Goal: Information Seeking & Learning: Compare options

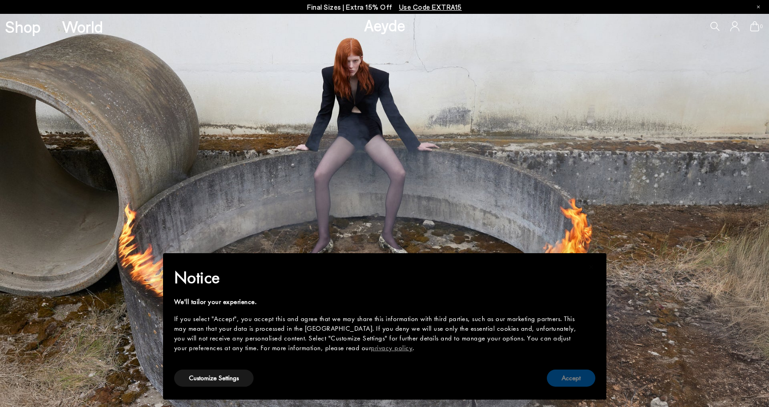
click at [564, 379] on button "Accept" at bounding box center [571, 377] width 48 height 17
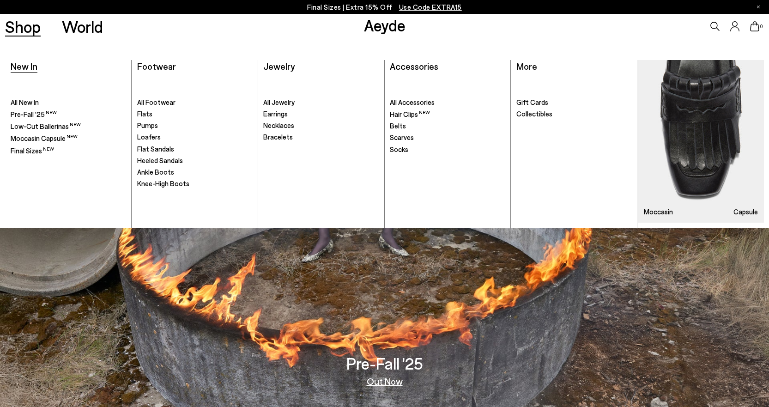
click at [32, 67] on span "New In" at bounding box center [24, 65] width 27 height 11
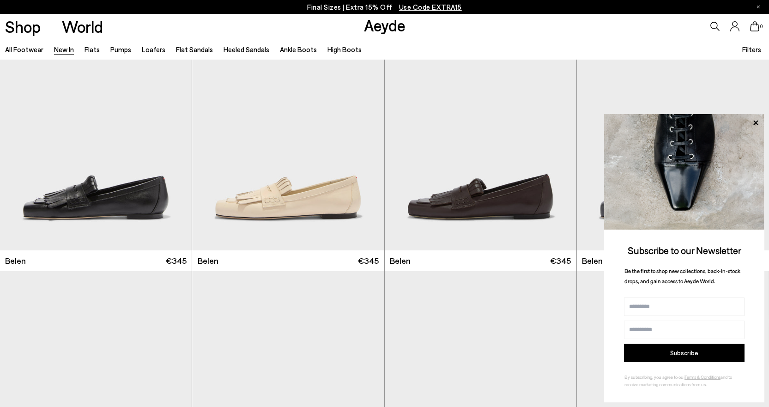
scroll to position [46, 0]
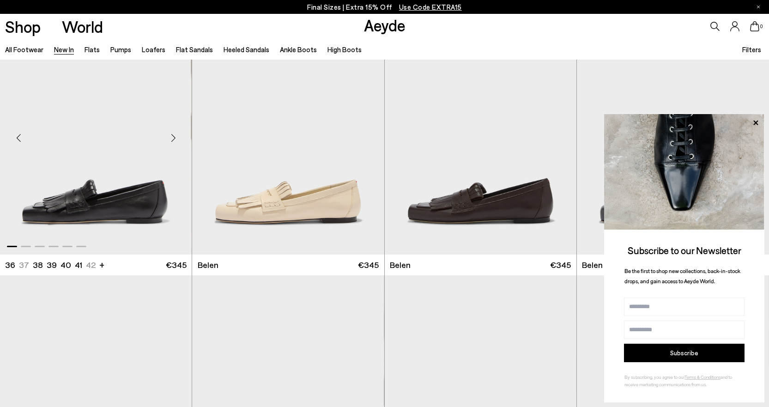
click at [125, 218] on img "1 / 6" at bounding box center [95, 133] width 192 height 241
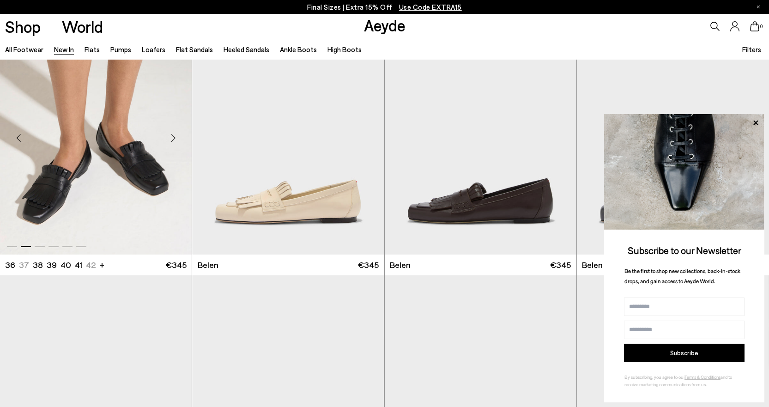
click at [125, 218] on img "2 / 6" at bounding box center [96, 133] width 192 height 241
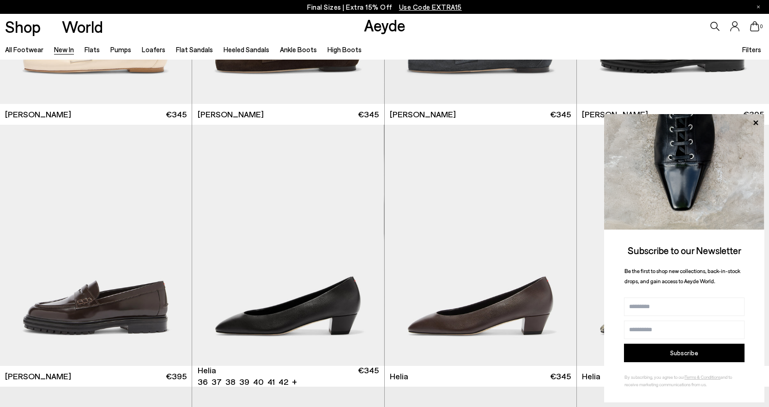
scroll to position [739, 0]
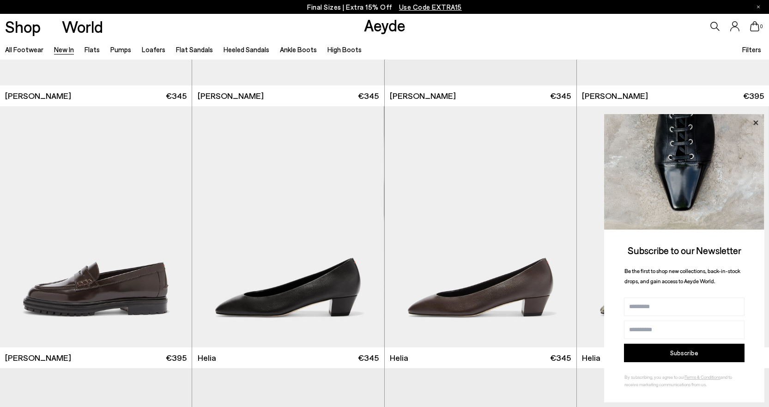
click at [757, 124] on icon at bounding box center [755, 122] width 5 height 5
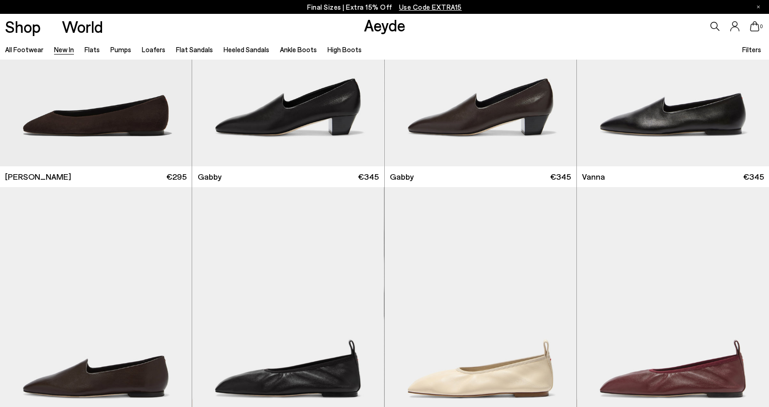
scroll to position [1662, 0]
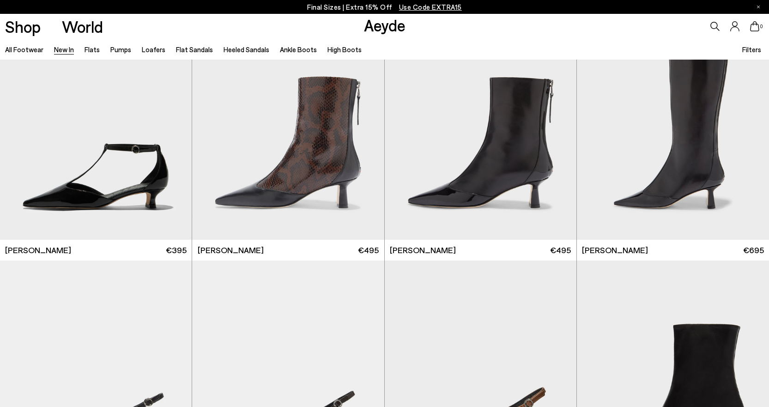
scroll to position [2428, 0]
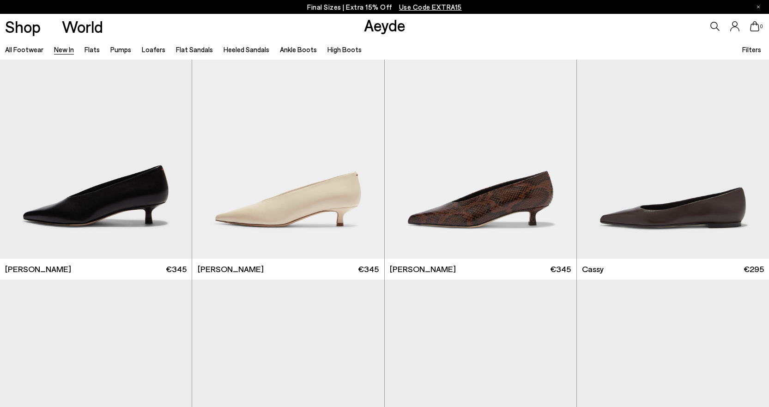
scroll to position [3975, 0]
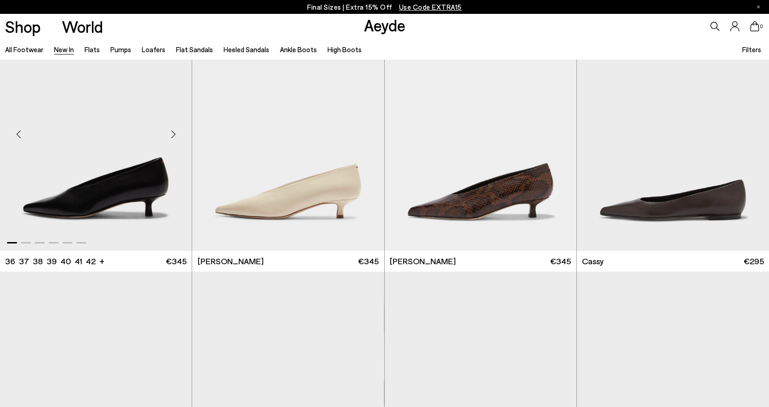
click at [131, 205] on img "1 / 6" at bounding box center [96, 130] width 192 height 241
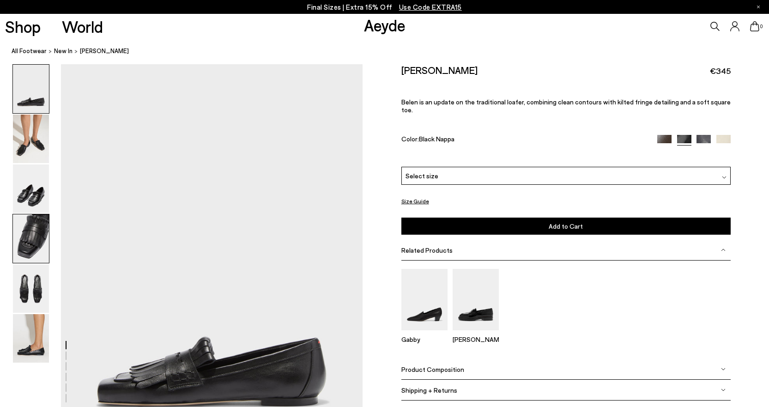
click at [40, 244] on img at bounding box center [31, 238] width 36 height 48
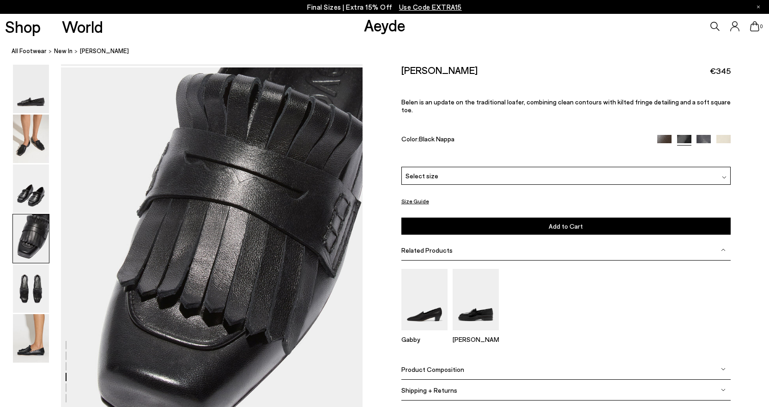
scroll to position [1212, 0]
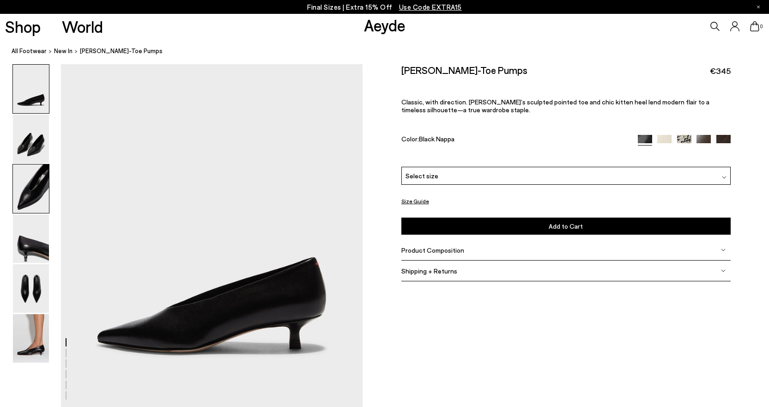
click at [42, 193] on img at bounding box center [31, 188] width 36 height 48
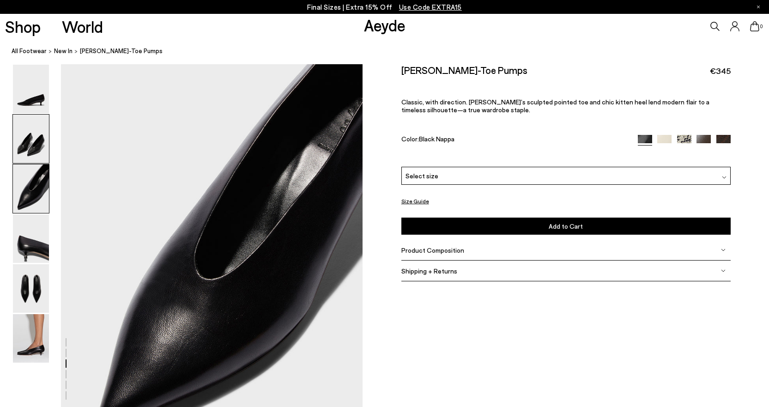
click at [36, 137] on img at bounding box center [31, 138] width 36 height 48
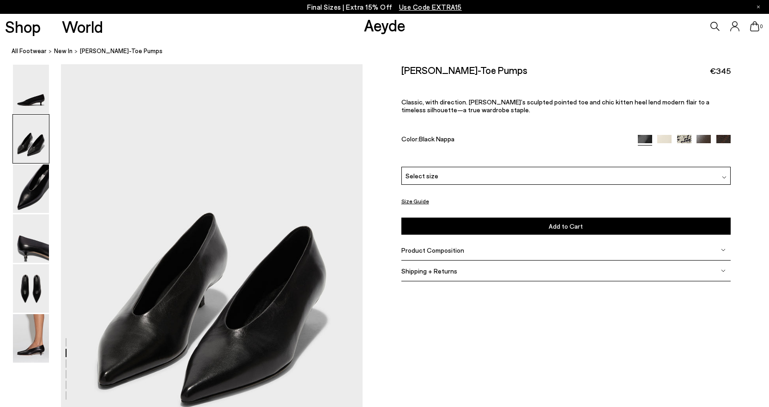
scroll to position [345, 0]
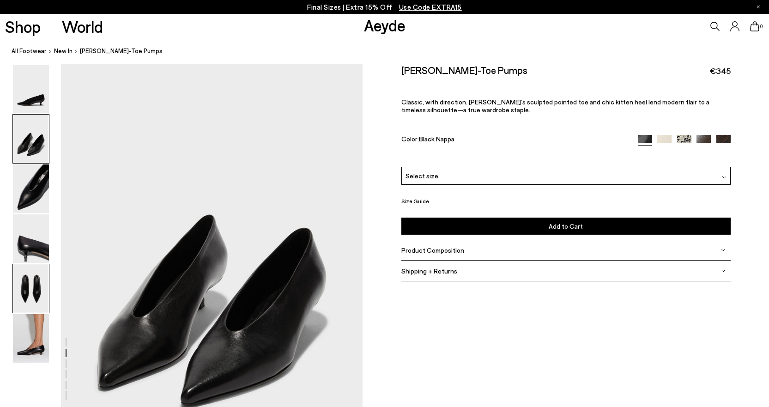
click at [37, 288] on img at bounding box center [31, 288] width 36 height 48
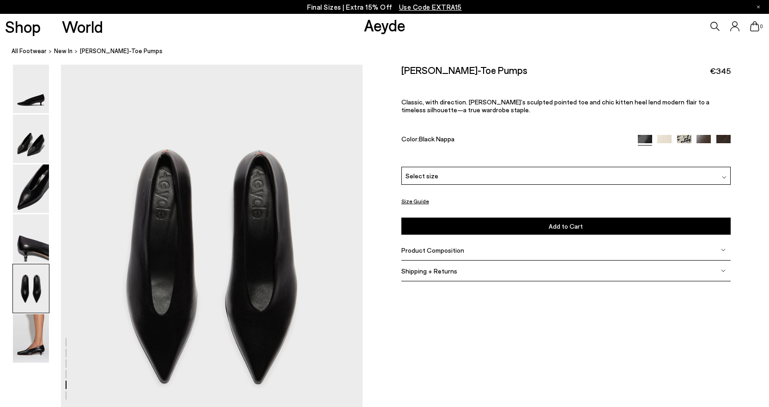
scroll to position [1556, 0]
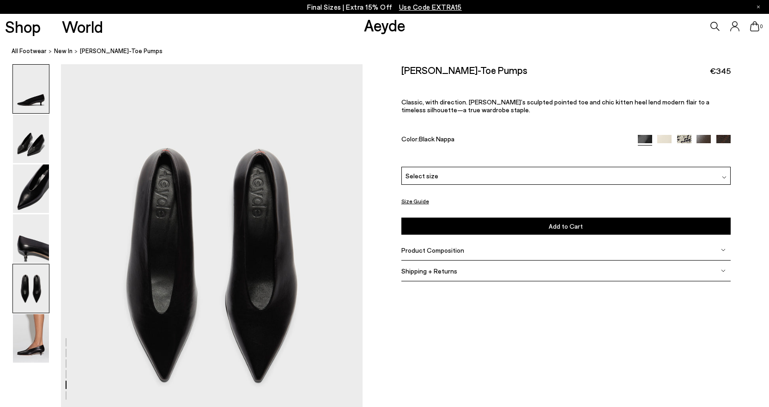
click at [36, 98] on img at bounding box center [31, 89] width 36 height 48
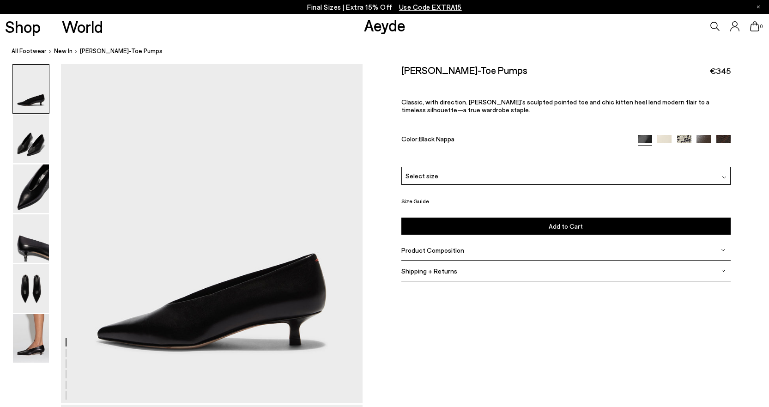
scroll to position [0, 0]
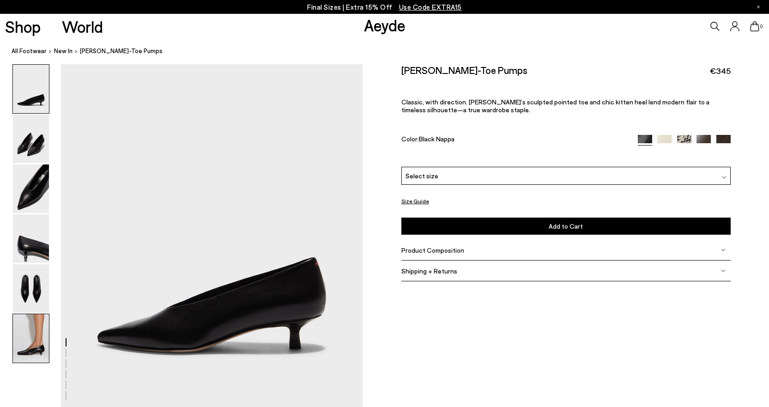
click at [40, 343] on img at bounding box center [31, 338] width 36 height 48
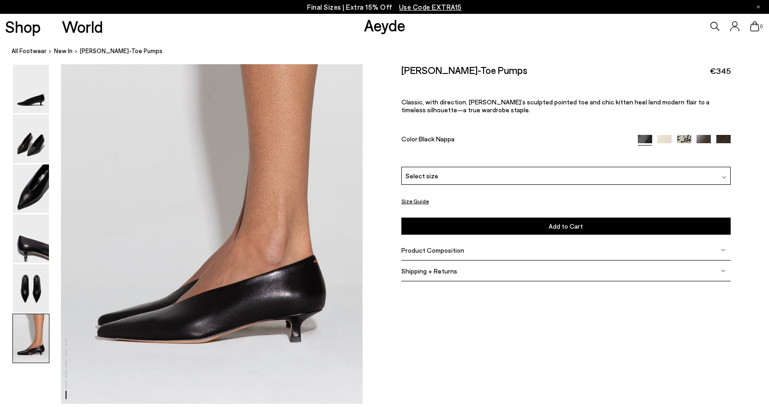
scroll to position [2022, 0]
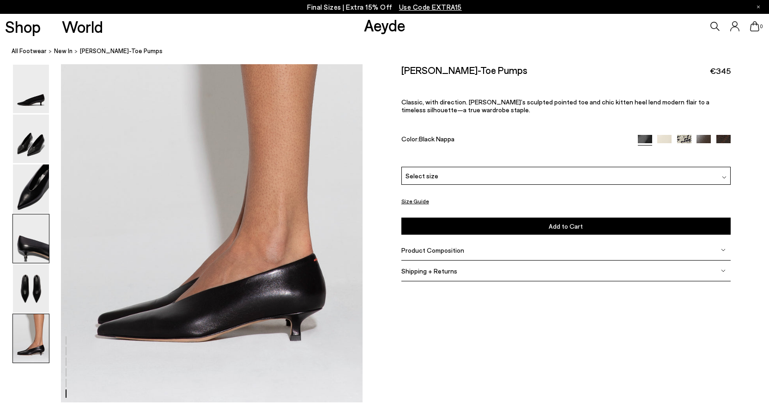
click at [39, 242] on img at bounding box center [31, 238] width 36 height 48
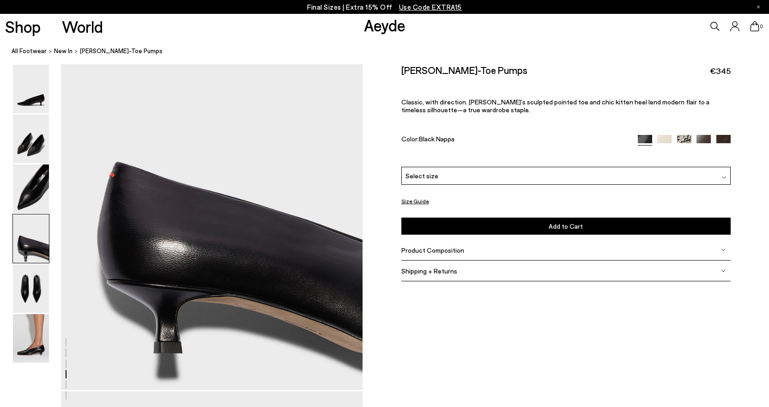
scroll to position [1244, 0]
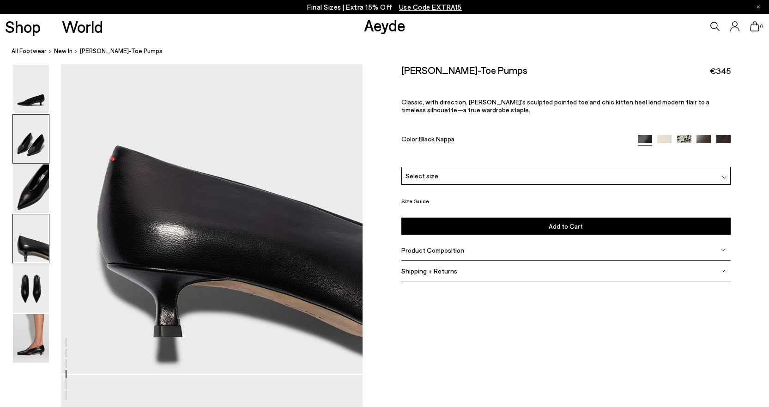
click at [32, 150] on img at bounding box center [31, 138] width 36 height 48
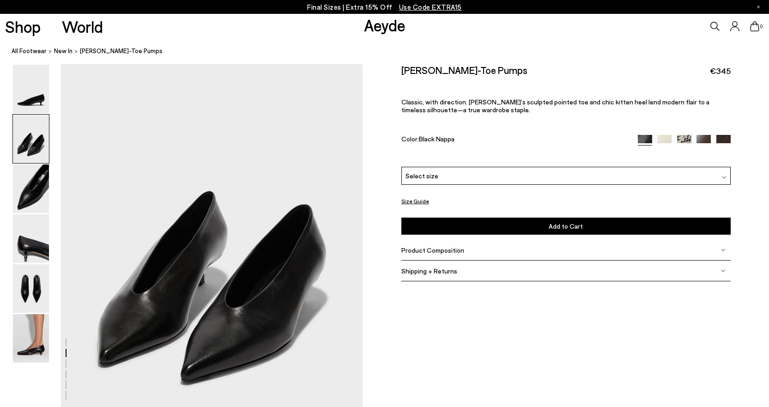
scroll to position [391, 0]
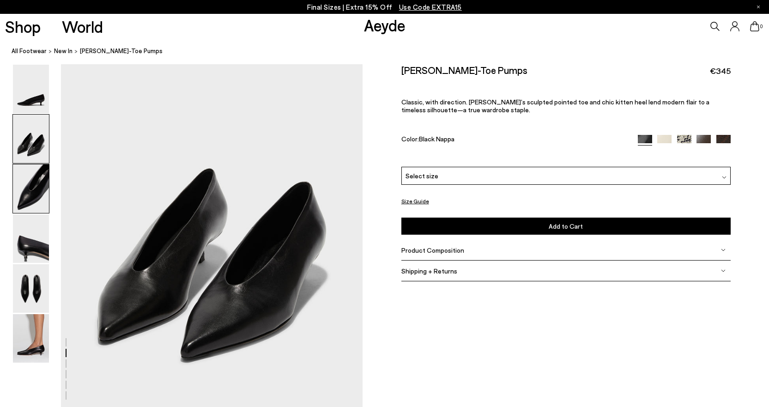
click at [36, 193] on img at bounding box center [31, 188] width 36 height 48
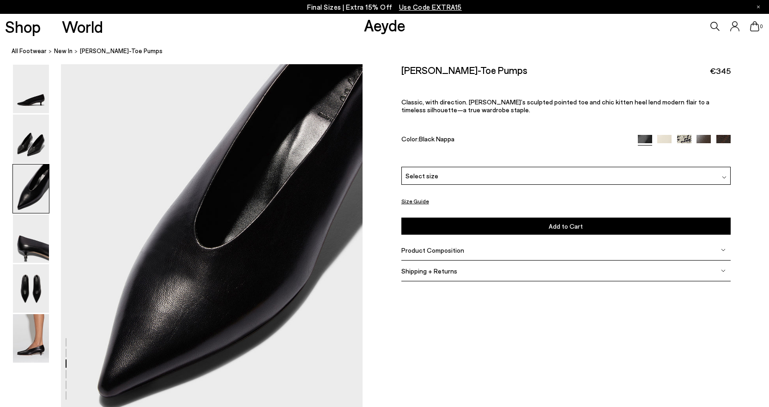
scroll to position [794, 0]
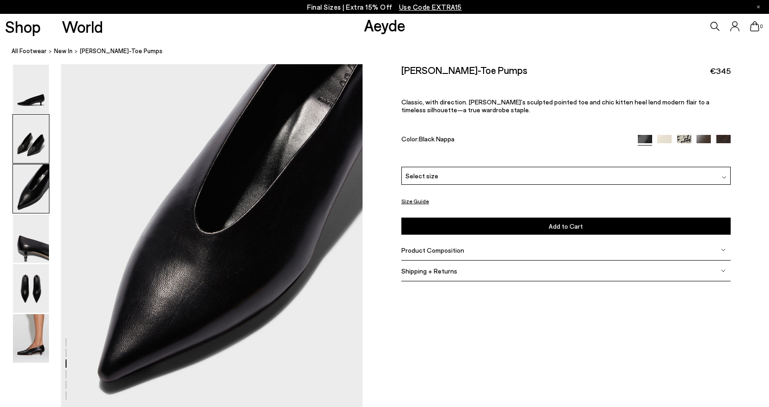
click at [35, 144] on img at bounding box center [31, 138] width 36 height 48
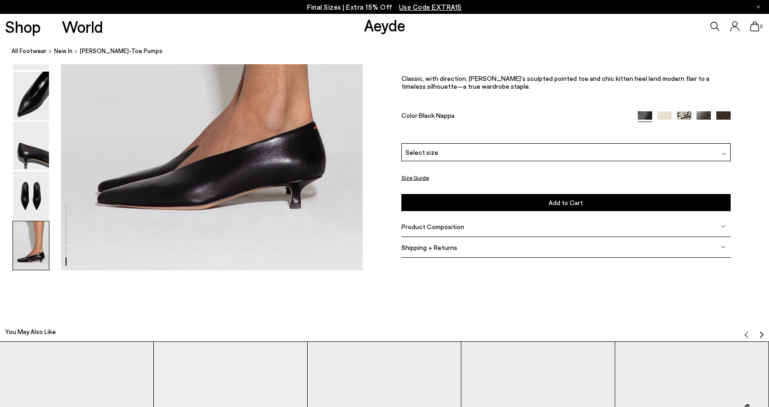
scroll to position [2108, 0]
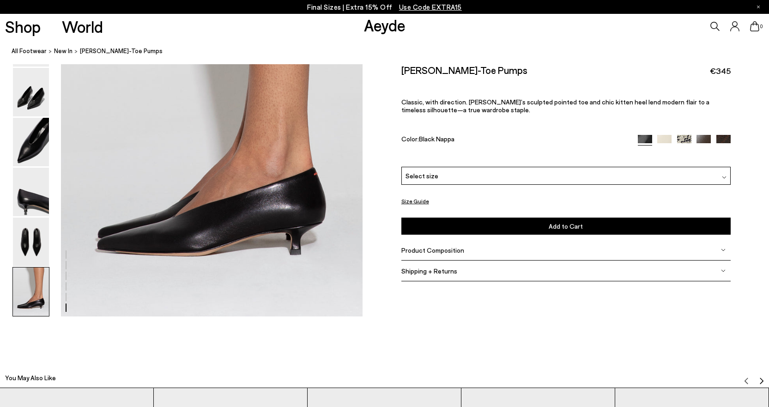
click at [478, 251] on div "Product Composition" at bounding box center [565, 250] width 329 height 21
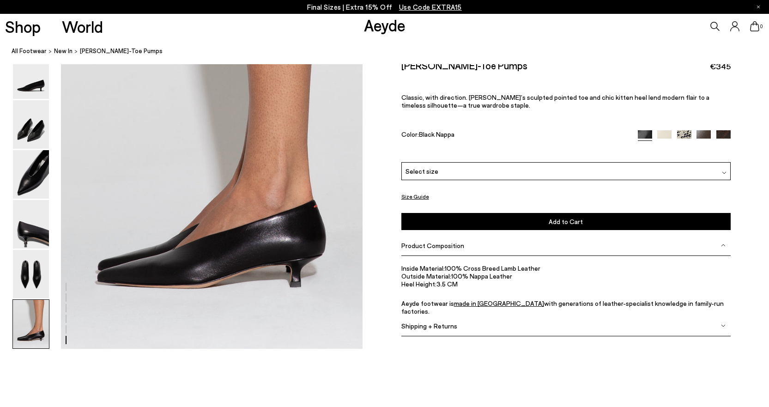
scroll to position [2062, 0]
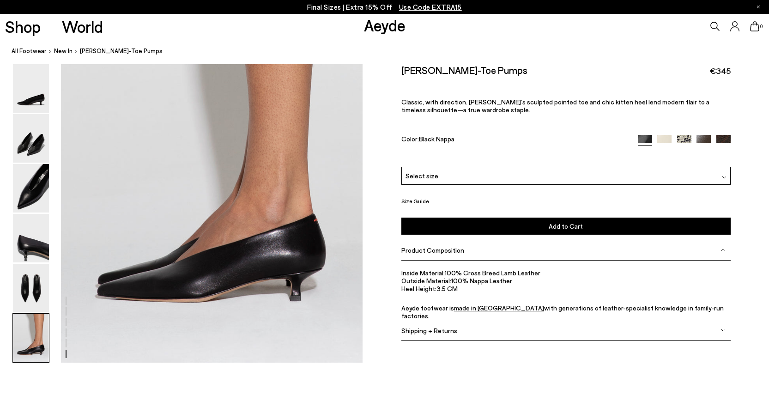
click at [665, 141] on img at bounding box center [664, 142] width 14 height 14
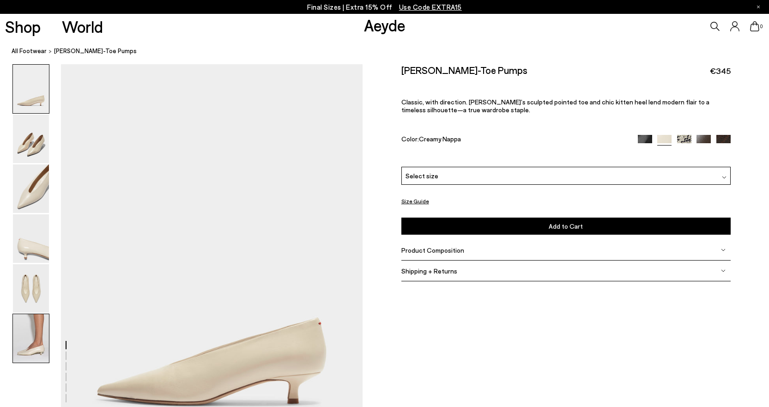
click at [29, 351] on img at bounding box center [31, 338] width 36 height 48
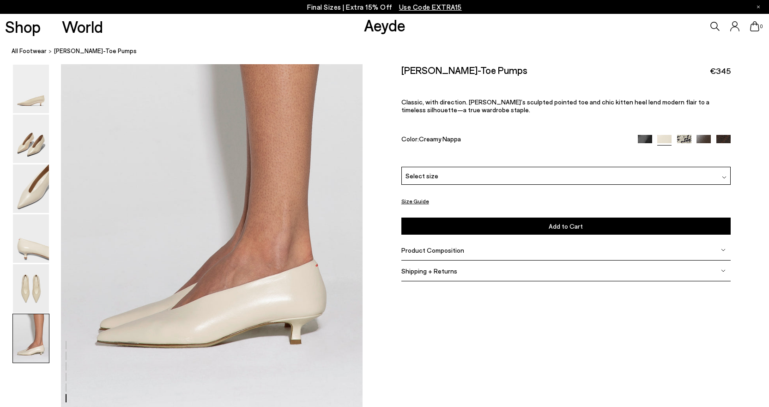
scroll to position [2082, 0]
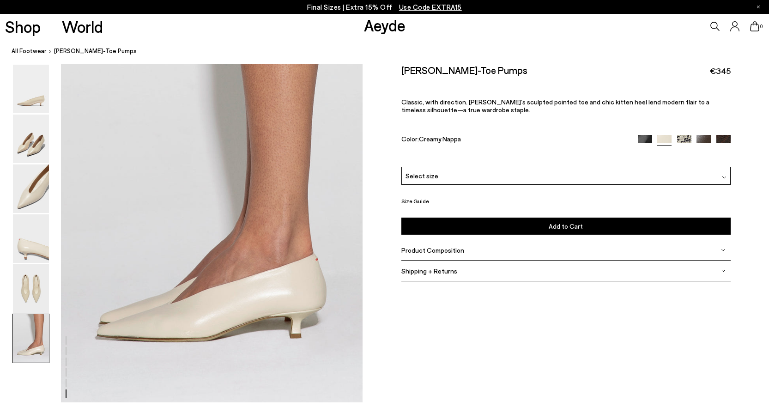
click at [707, 141] on img at bounding box center [703, 142] width 14 height 14
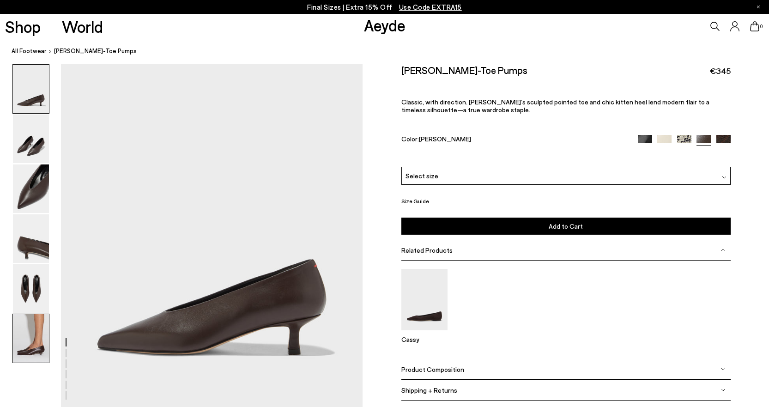
click at [33, 345] on img at bounding box center [31, 338] width 36 height 48
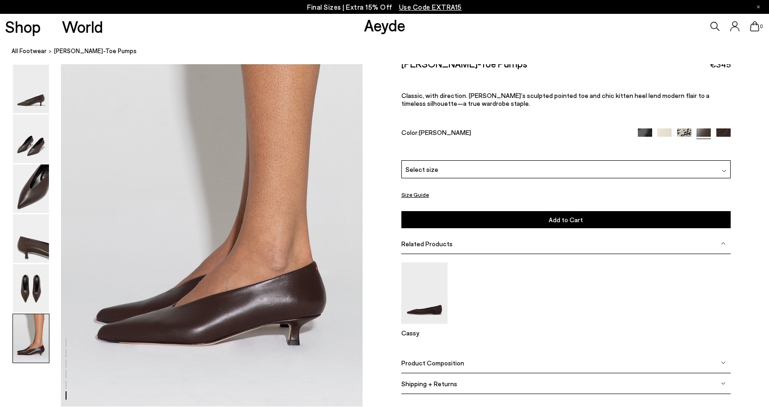
scroll to position [2022, 0]
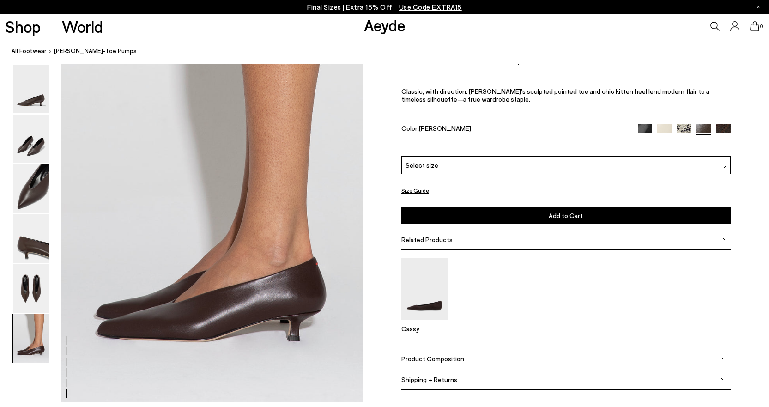
click at [726, 129] on img at bounding box center [723, 131] width 14 height 14
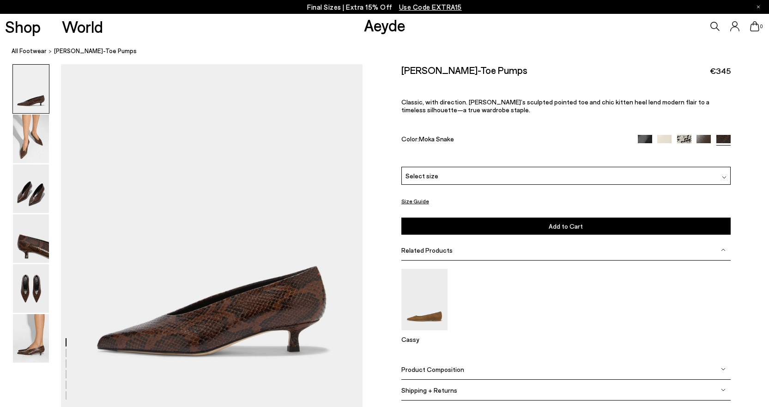
click at [674, 140] on div at bounding box center [683, 140] width 93 height 11
click at [686, 139] on img at bounding box center [684, 142] width 14 height 14
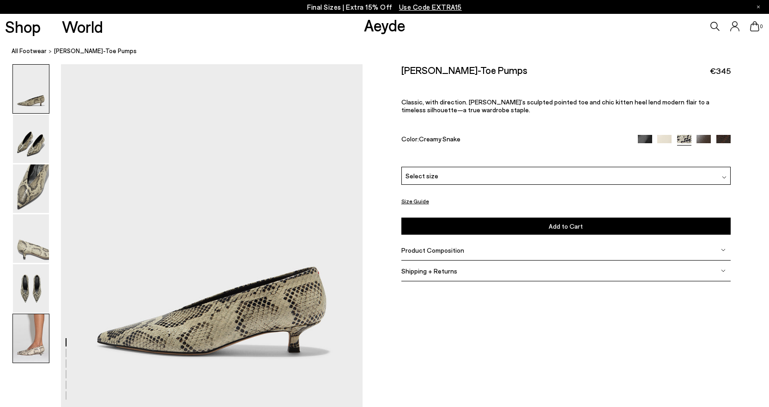
click at [31, 346] on img at bounding box center [31, 338] width 36 height 48
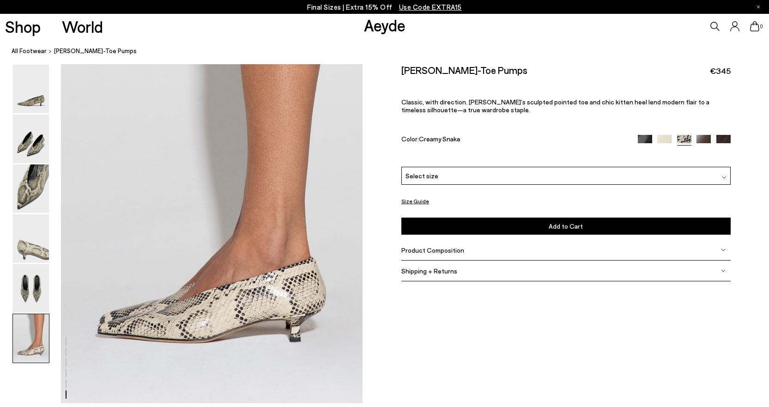
scroll to position [2022, 0]
click at [726, 137] on img at bounding box center [723, 142] width 14 height 14
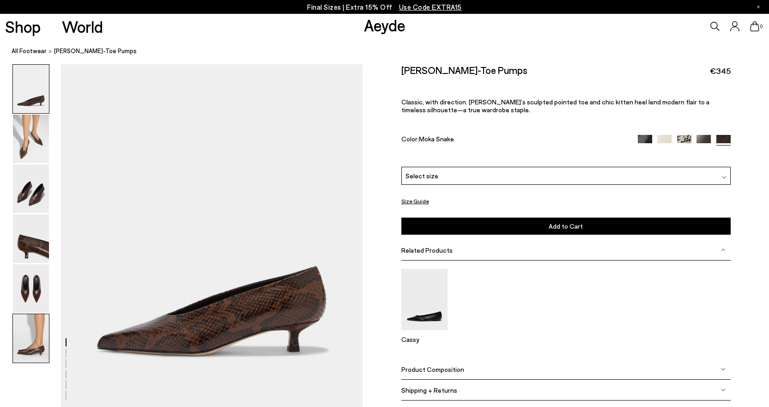
click at [30, 347] on img at bounding box center [31, 338] width 36 height 48
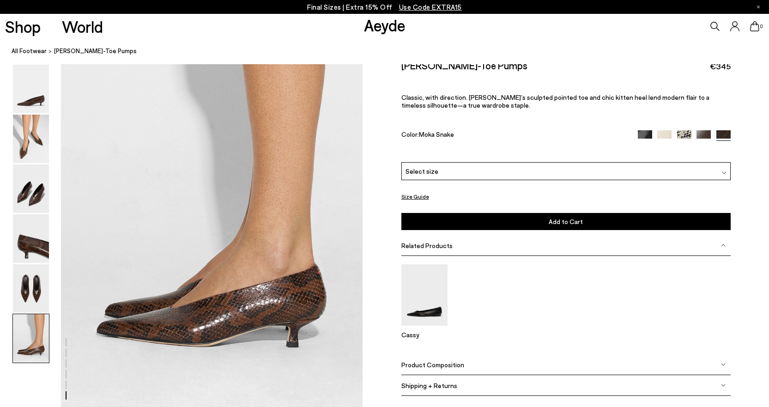
scroll to position [2022, 0]
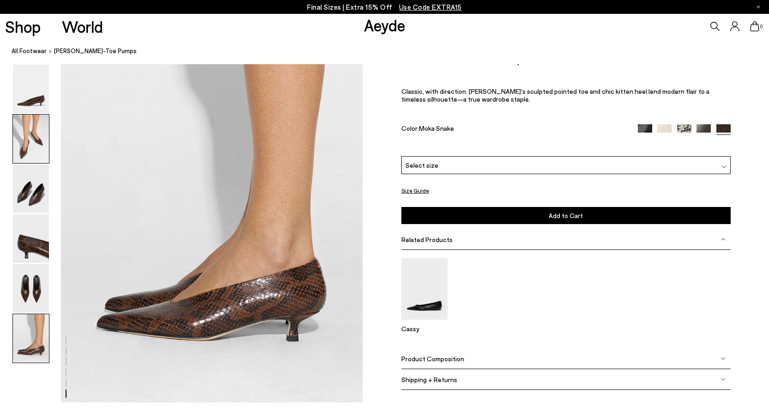
click at [32, 146] on img at bounding box center [31, 138] width 36 height 48
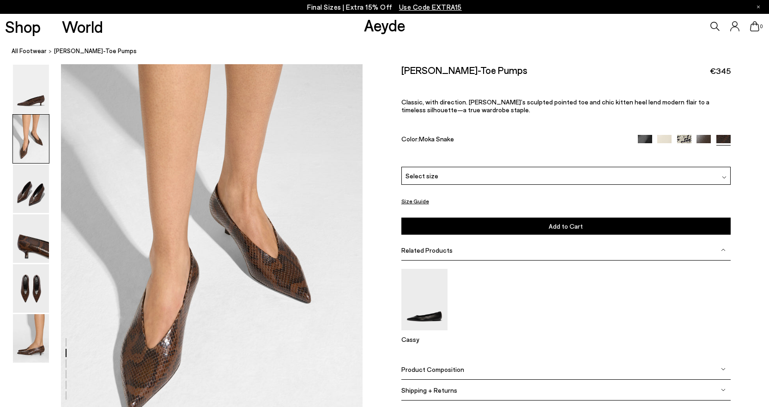
scroll to position [391, 0]
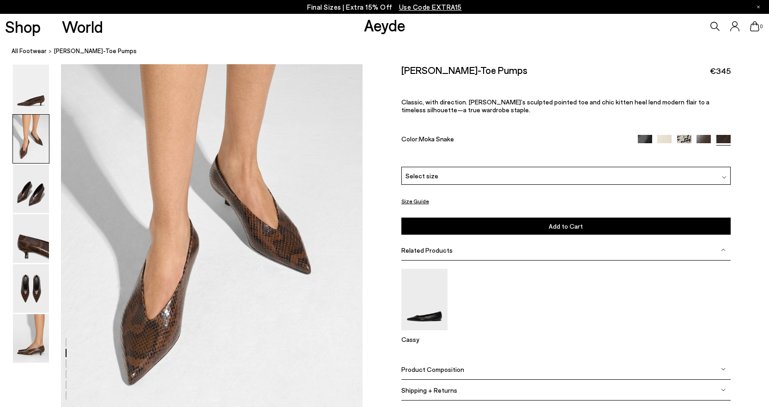
click at [680, 138] on img at bounding box center [684, 142] width 14 height 14
click at [435, 319] on img at bounding box center [424, 299] width 46 height 61
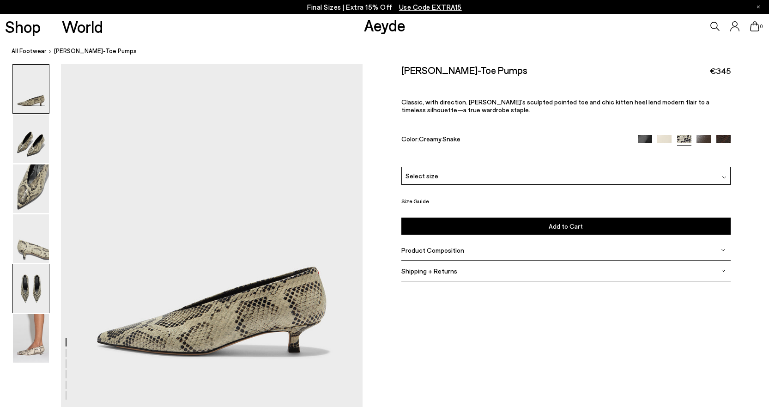
click at [36, 283] on img at bounding box center [31, 288] width 36 height 48
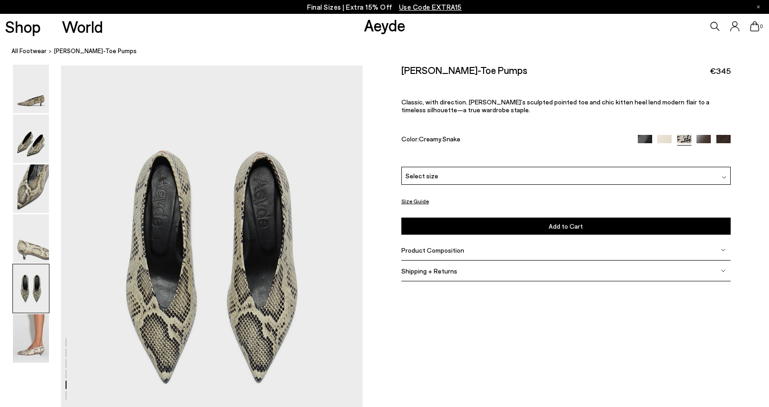
scroll to position [1556, 0]
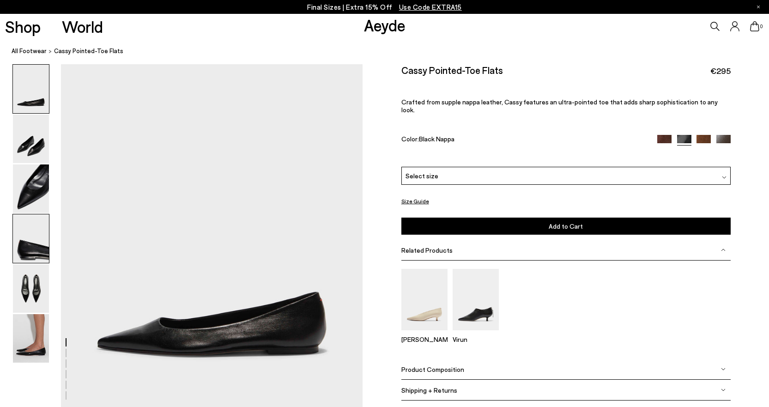
click at [38, 257] on img at bounding box center [31, 238] width 36 height 48
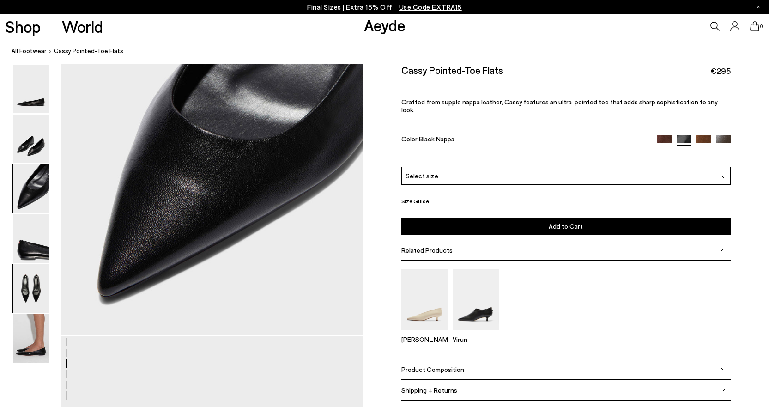
click at [37, 278] on img at bounding box center [31, 288] width 36 height 48
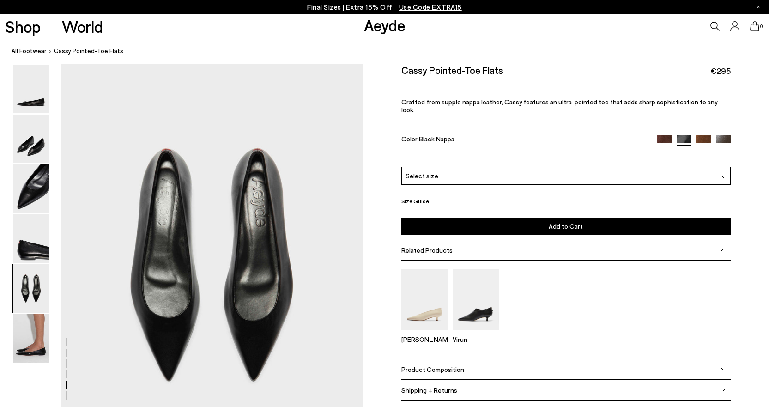
scroll to position [1556, 0]
click at [477, 312] on img at bounding box center [475, 299] width 46 height 61
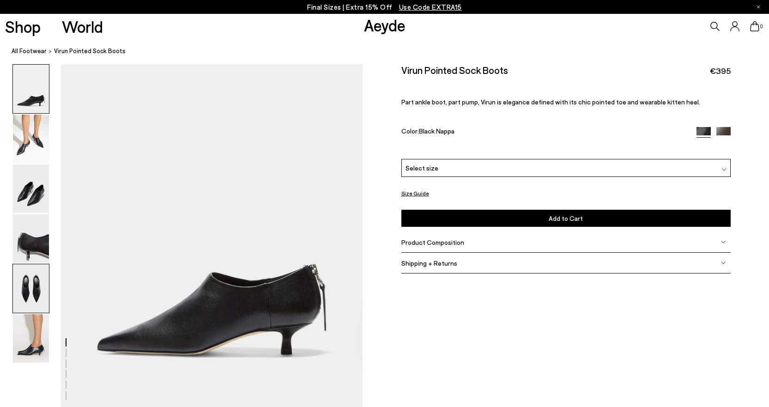
click at [37, 284] on img at bounding box center [31, 288] width 36 height 48
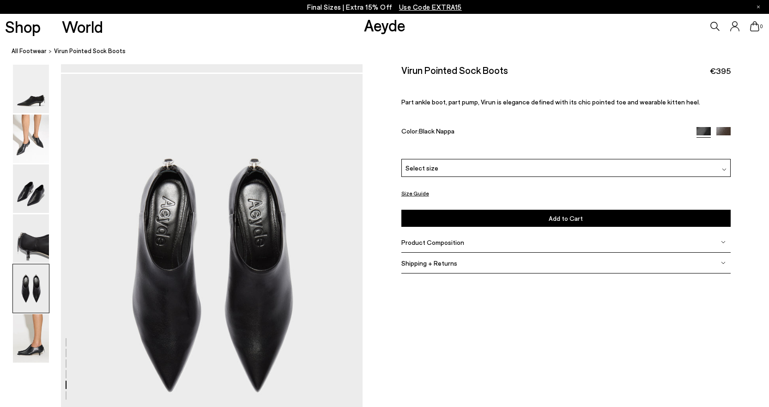
scroll to position [1556, 0]
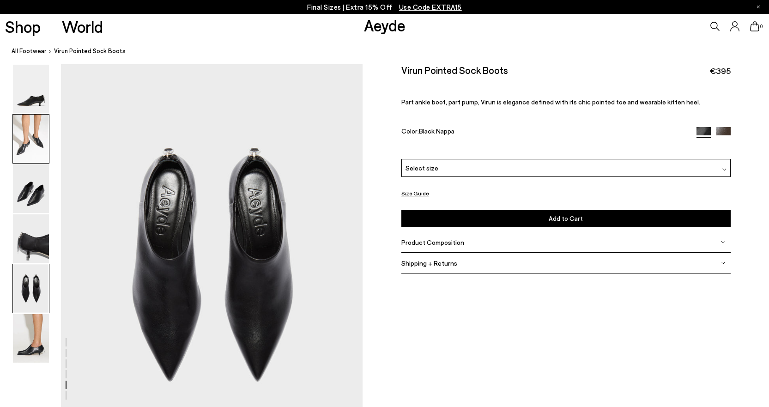
click at [37, 143] on img at bounding box center [31, 138] width 36 height 48
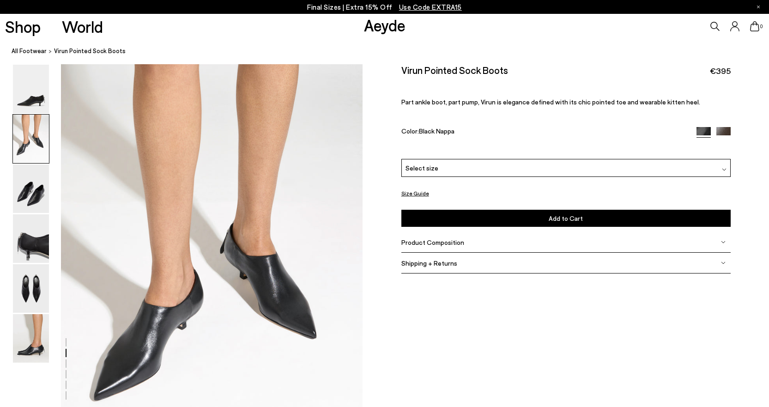
scroll to position [345, 0]
click at [35, 321] on img at bounding box center [31, 338] width 36 height 48
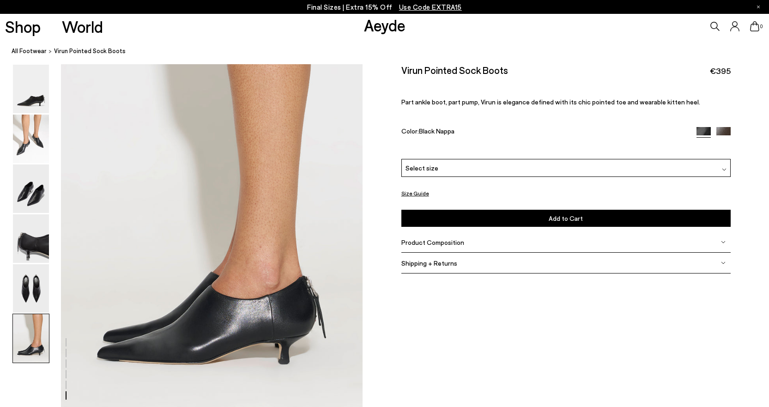
scroll to position [2022, 0]
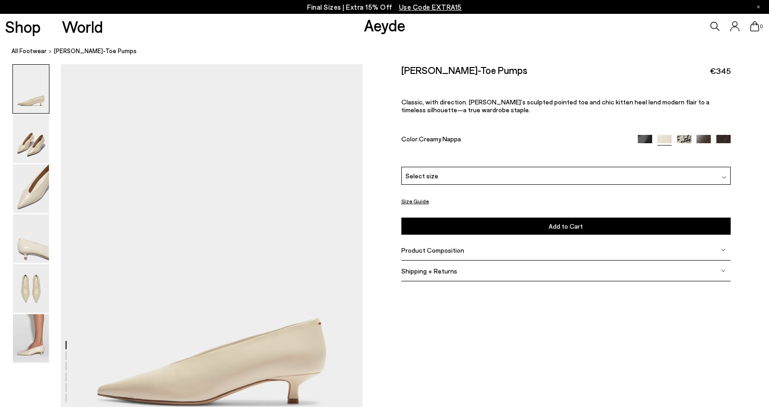
scroll to position [2082, 0]
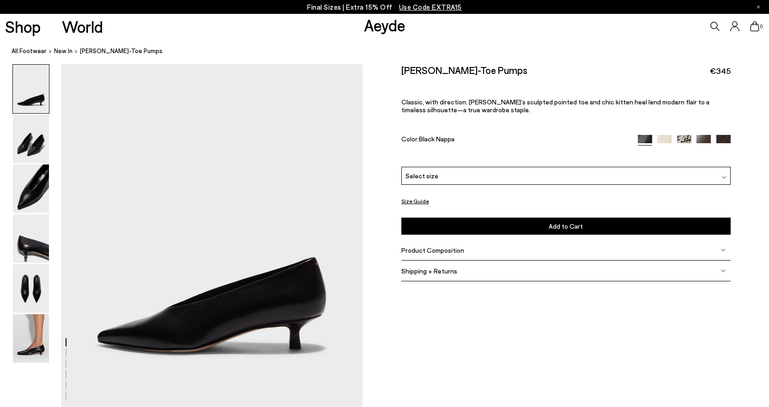
scroll to position [2062, 0]
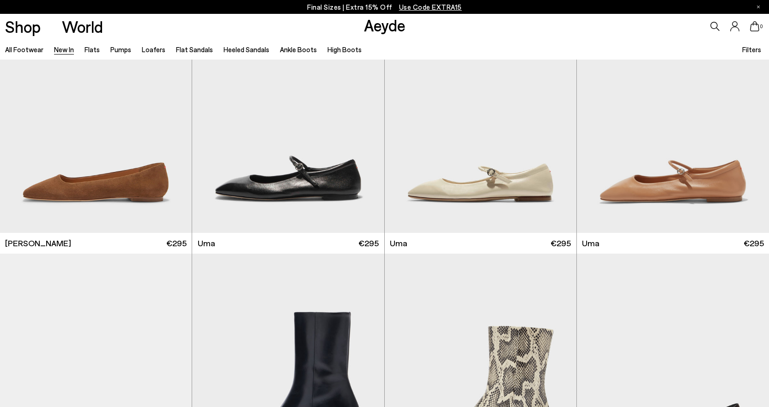
scroll to position [4983, 0]
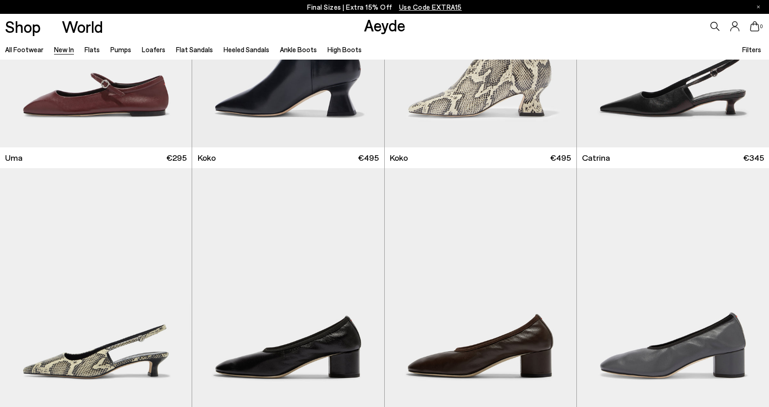
scroll to position [5251, 0]
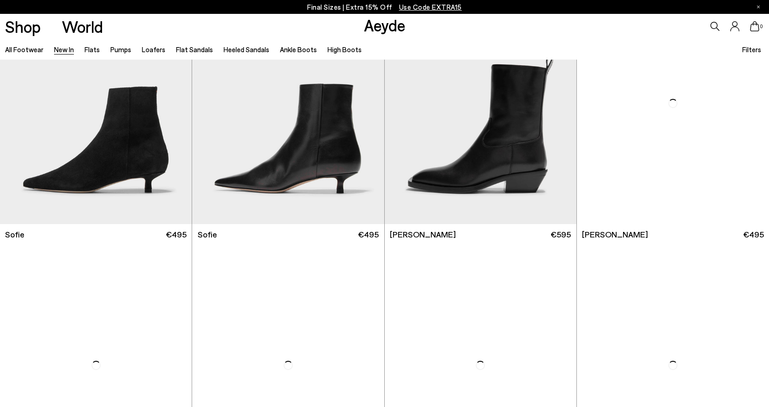
scroll to position [8101, 0]
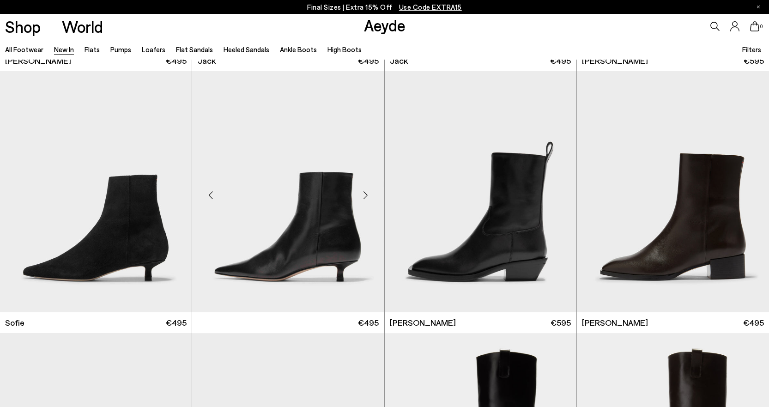
click at [301, 261] on img at bounding box center [288, 191] width 192 height 241
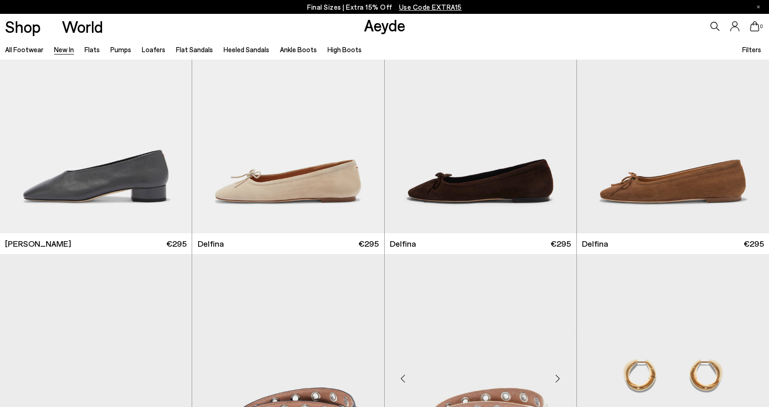
scroll to position [6070, 0]
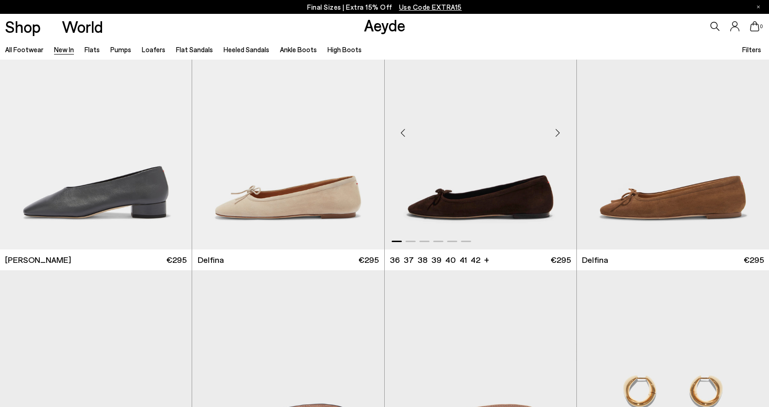
click at [466, 226] on img "1 / 6" at bounding box center [480, 129] width 192 height 241
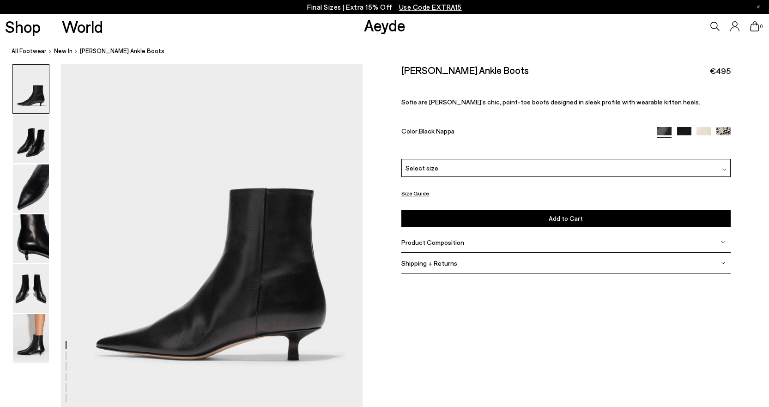
scroll to position [92, 0]
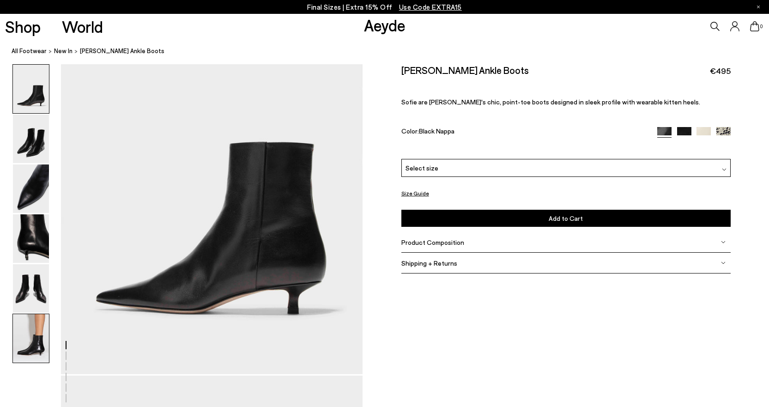
click at [36, 349] on img at bounding box center [31, 338] width 36 height 48
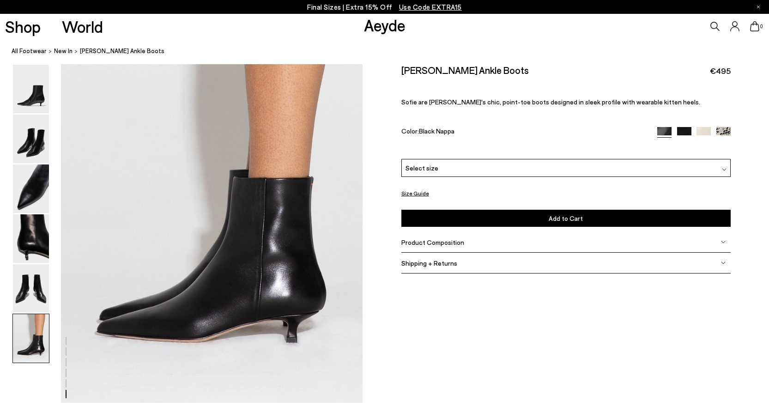
scroll to position [2082, 0]
click at [39, 235] on img at bounding box center [31, 238] width 36 height 48
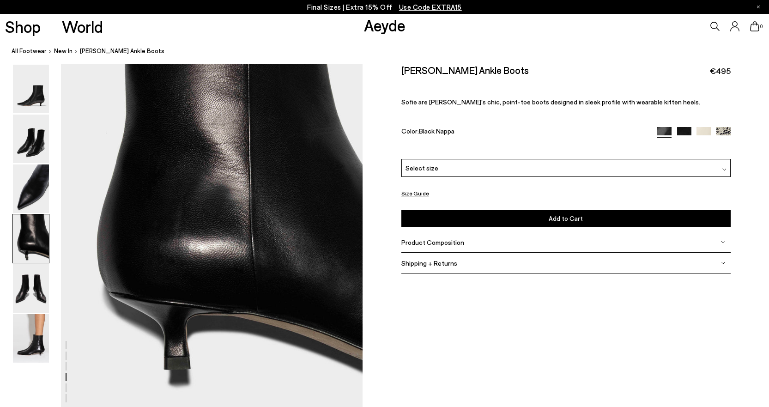
scroll to position [1304, 0]
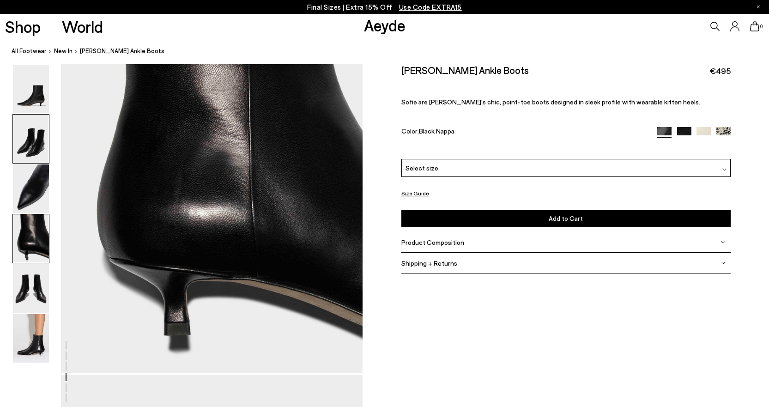
click at [31, 152] on img at bounding box center [31, 138] width 36 height 48
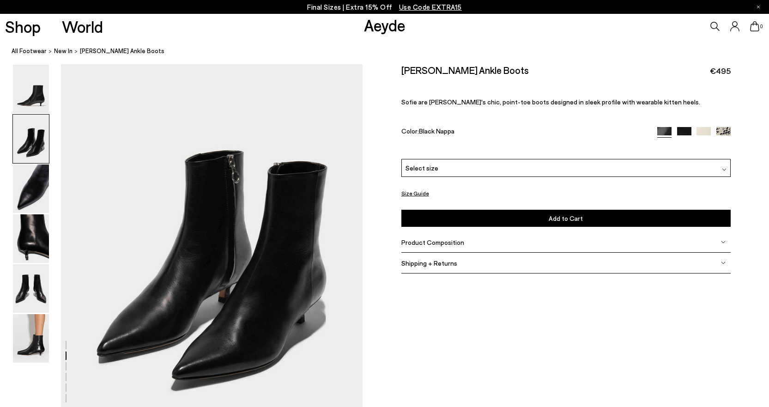
scroll to position [451, 0]
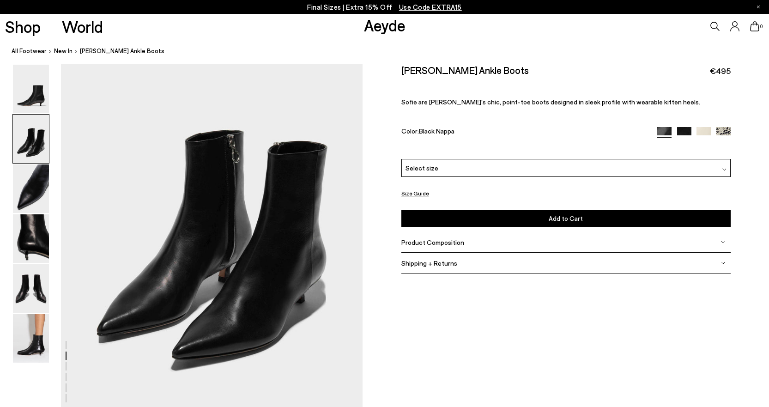
click at [445, 241] on span "Product Composition" at bounding box center [432, 242] width 63 height 8
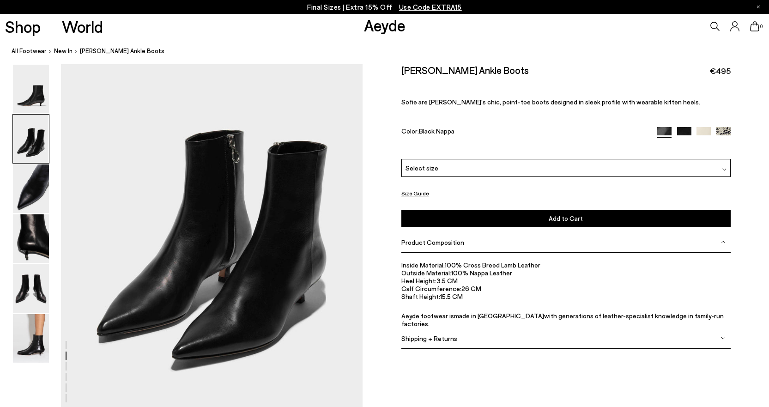
click at [721, 129] on img at bounding box center [723, 134] width 14 height 14
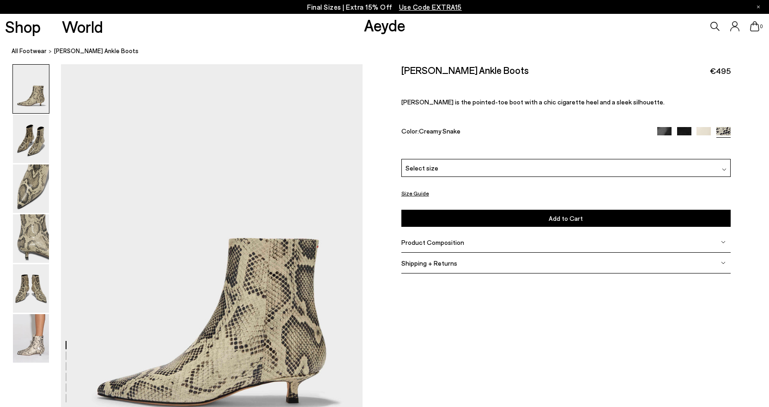
click at [662, 131] on img at bounding box center [664, 134] width 14 height 14
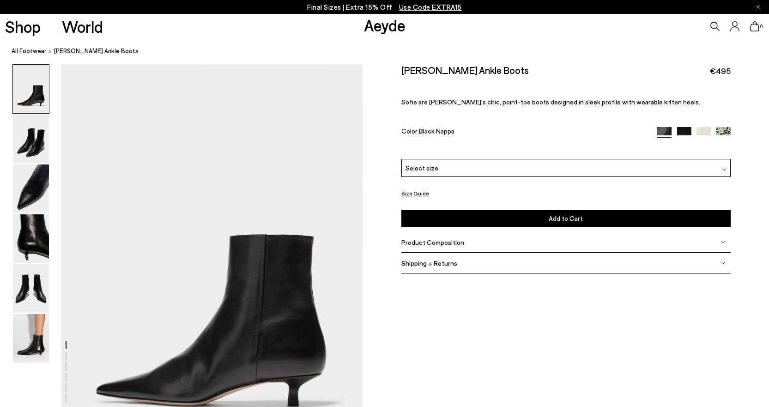
click at [686, 135] on img at bounding box center [684, 134] width 14 height 14
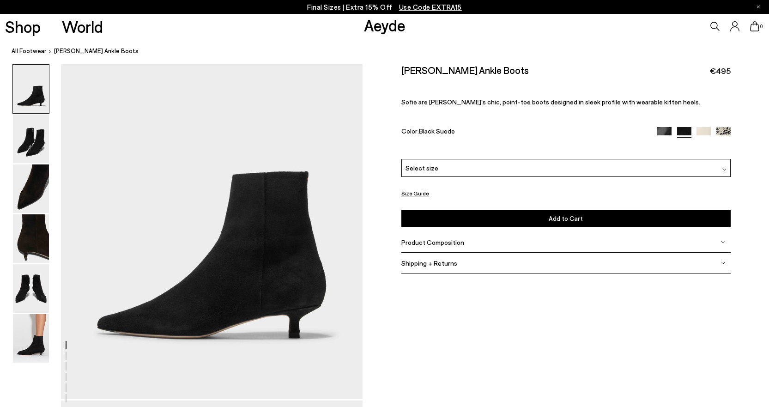
scroll to position [92, 0]
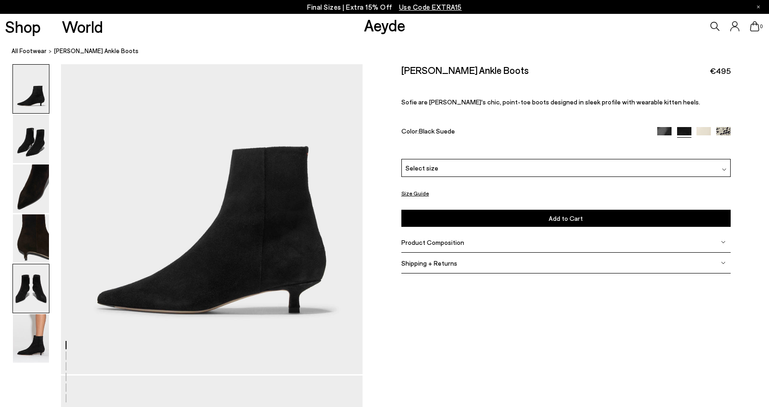
click at [19, 278] on img at bounding box center [31, 288] width 36 height 48
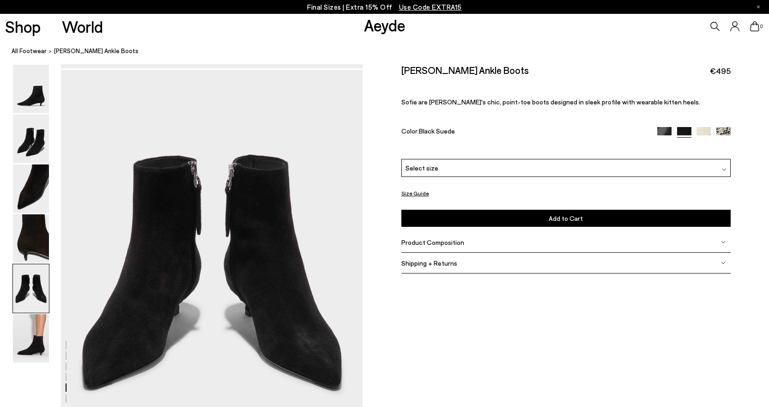
scroll to position [1615, 0]
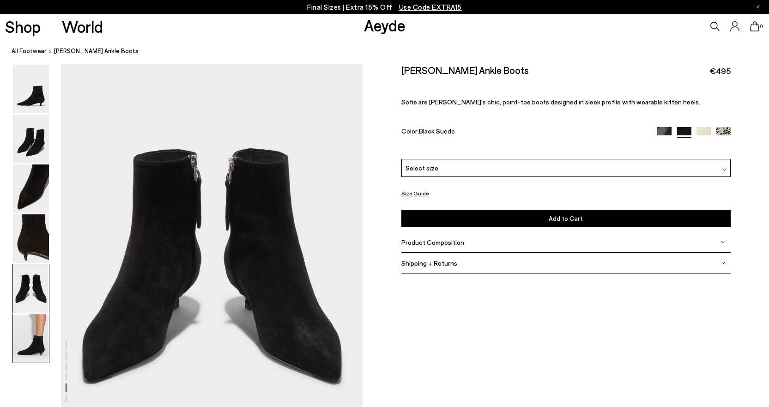
click at [34, 339] on img at bounding box center [31, 338] width 36 height 48
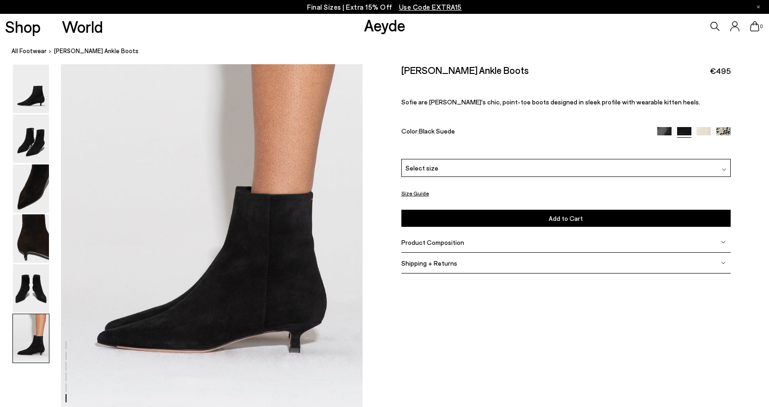
scroll to position [2082, 0]
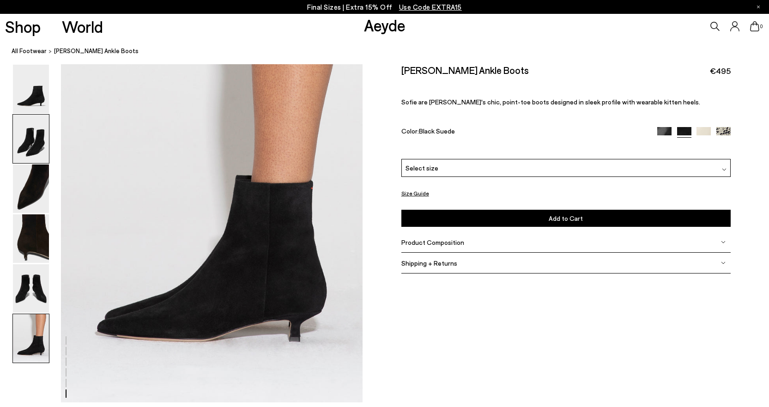
click at [36, 147] on img at bounding box center [31, 138] width 36 height 48
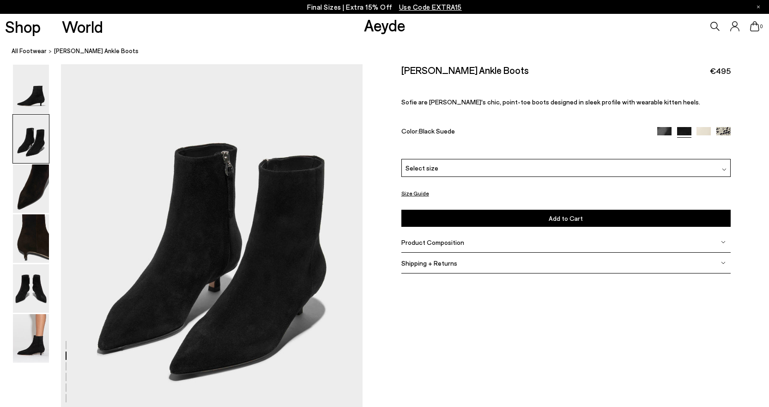
scroll to position [451, 0]
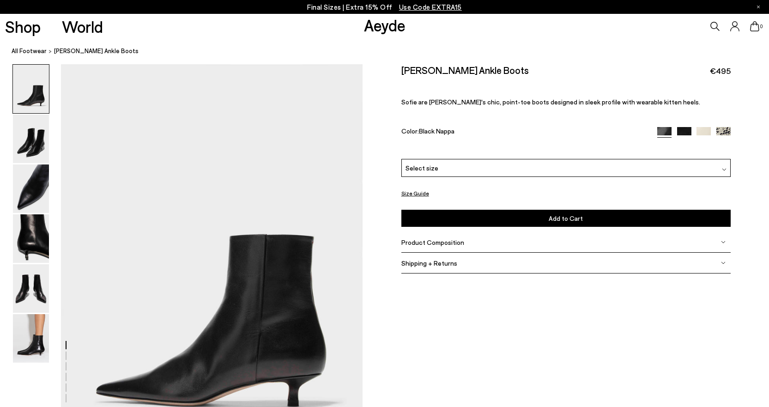
click at [705, 134] on img at bounding box center [703, 134] width 14 height 14
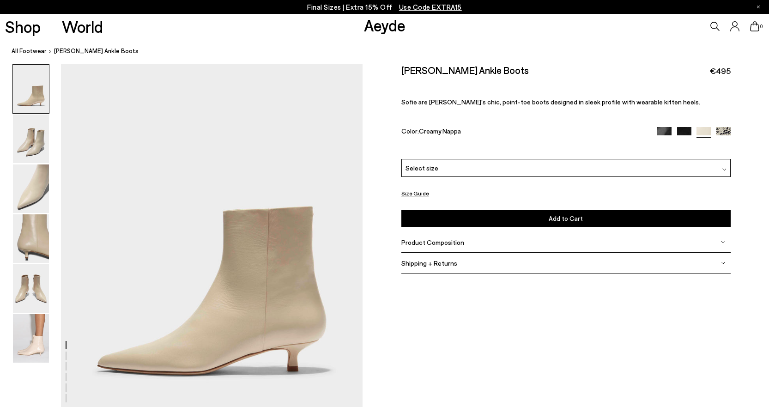
scroll to position [46, 0]
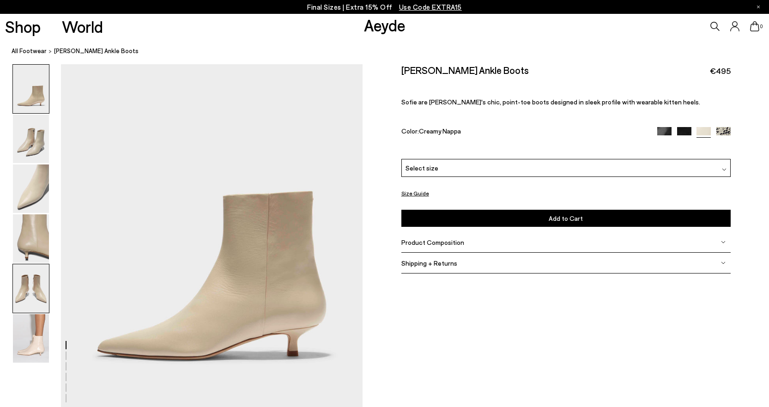
click at [28, 285] on img at bounding box center [31, 288] width 36 height 48
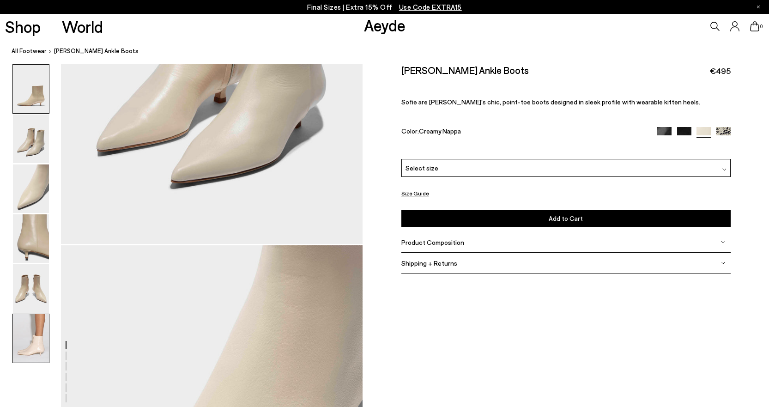
click at [35, 332] on img at bounding box center [31, 338] width 36 height 48
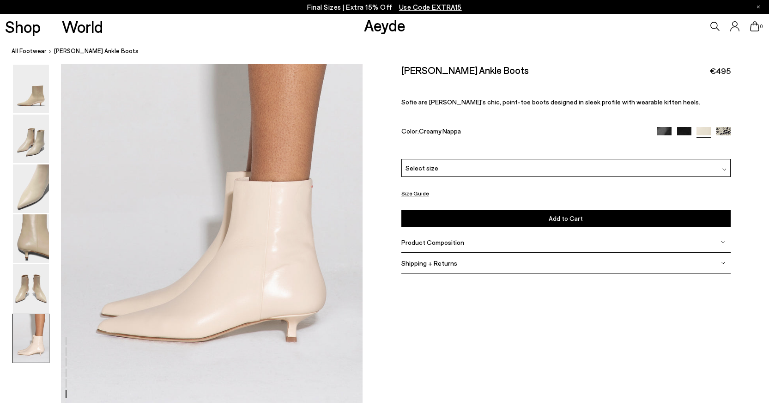
scroll to position [2082, 0]
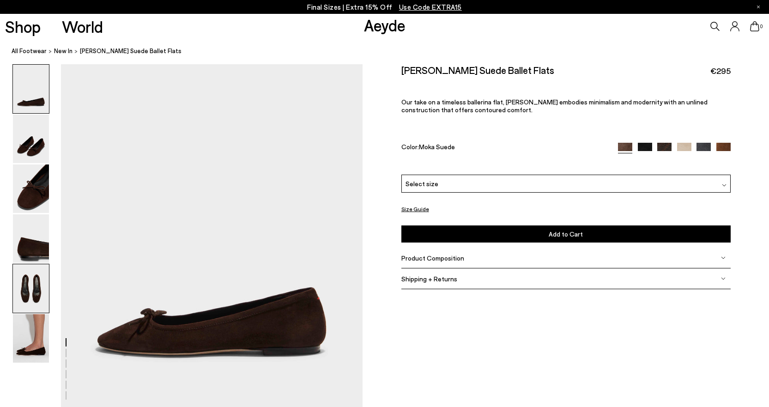
click at [37, 286] on img at bounding box center [31, 288] width 36 height 48
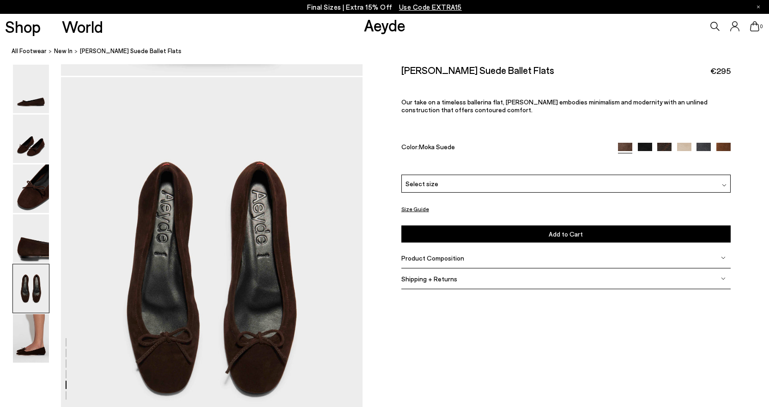
scroll to position [1556, 0]
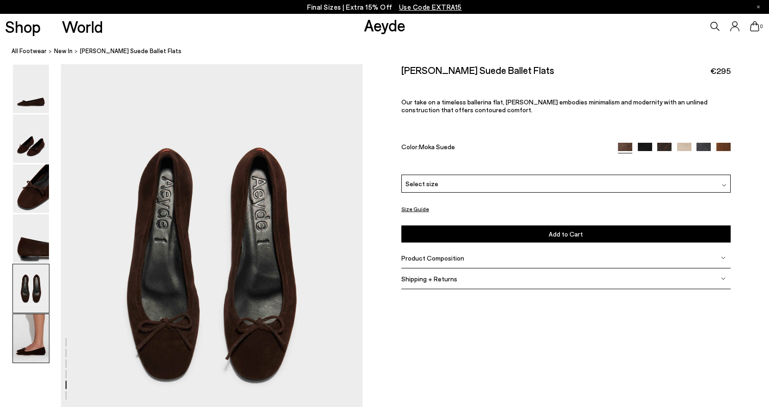
click at [32, 327] on img at bounding box center [31, 338] width 36 height 48
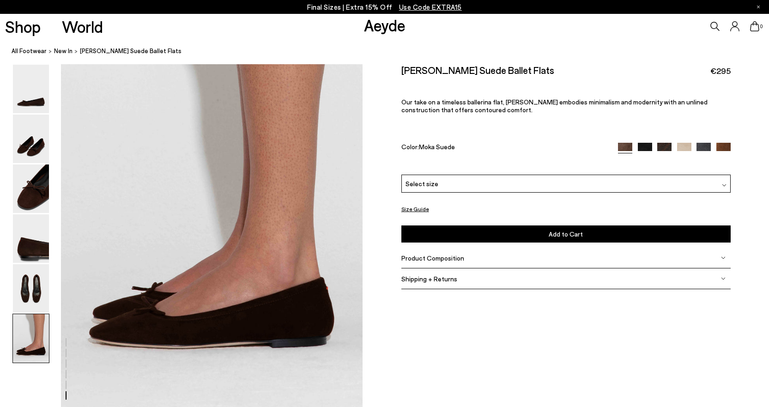
scroll to position [2022, 0]
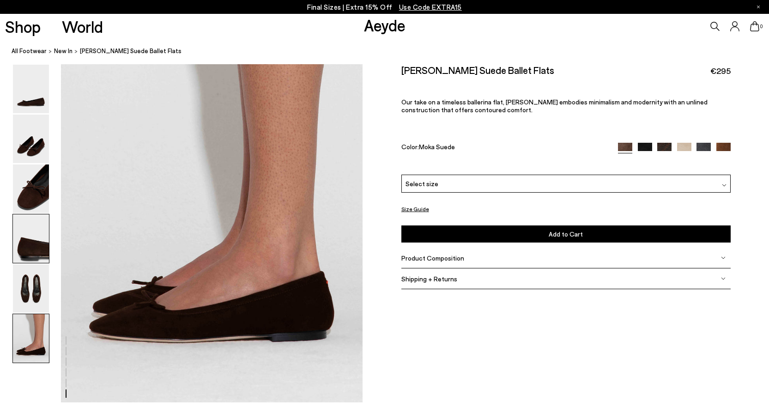
click at [29, 247] on img at bounding box center [31, 238] width 36 height 48
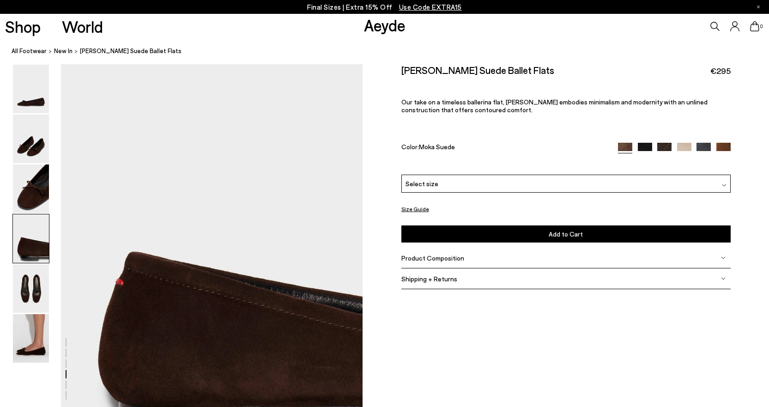
scroll to position [1152, 0]
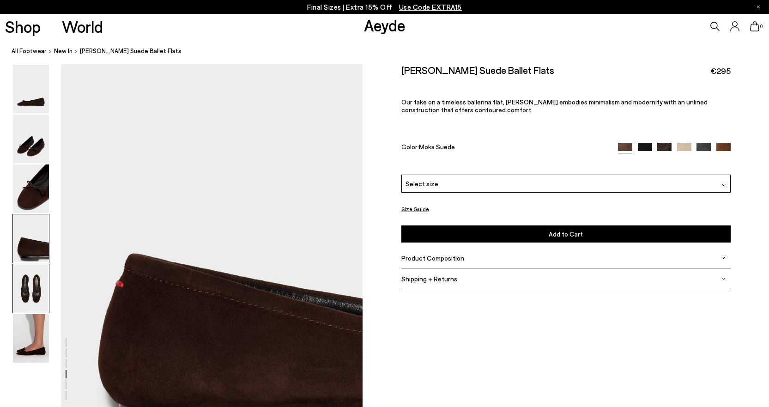
click at [36, 297] on img at bounding box center [31, 288] width 36 height 48
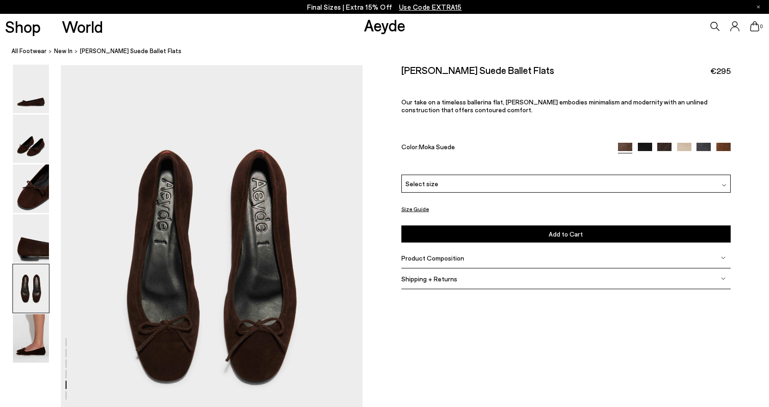
scroll to position [1556, 0]
